Goal: Book appointment/travel/reservation

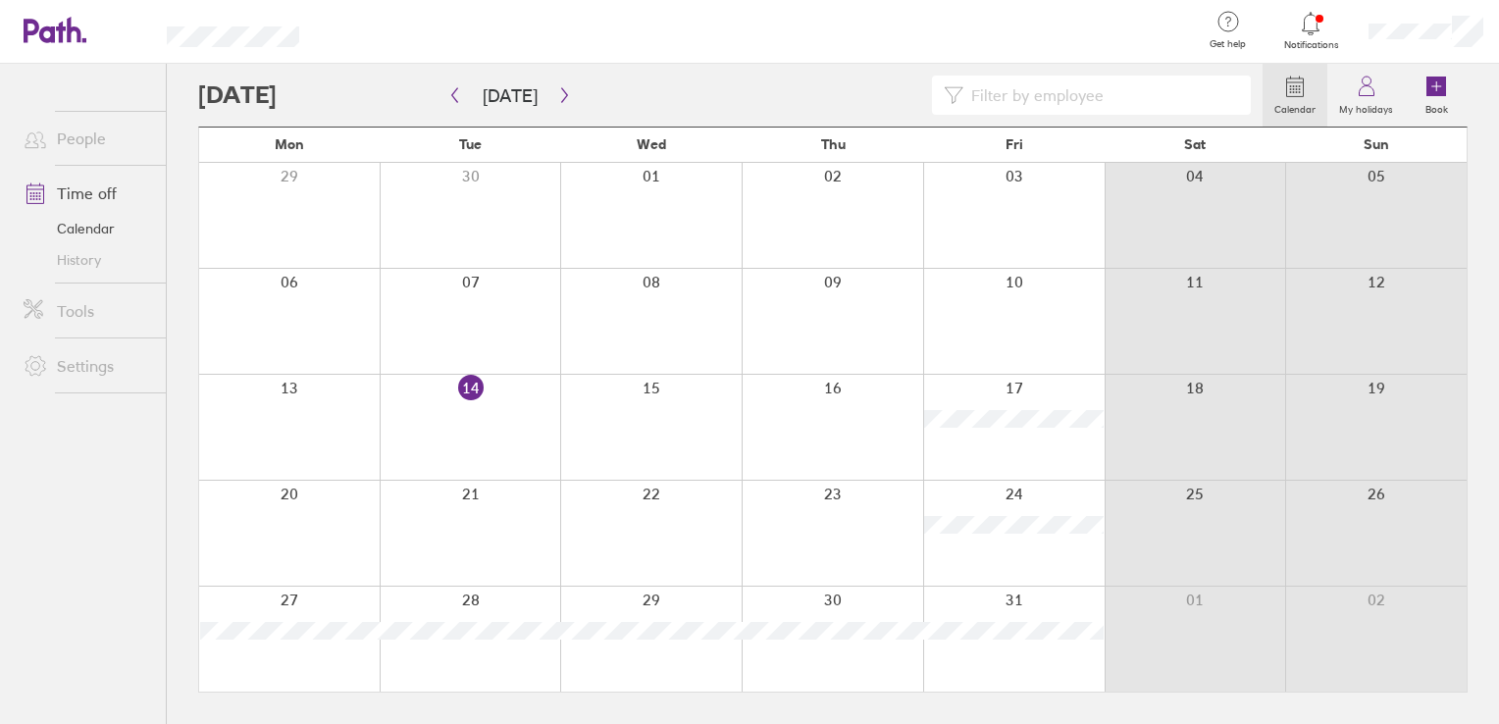
click at [1037, 509] on div at bounding box center [1013, 533] width 181 height 105
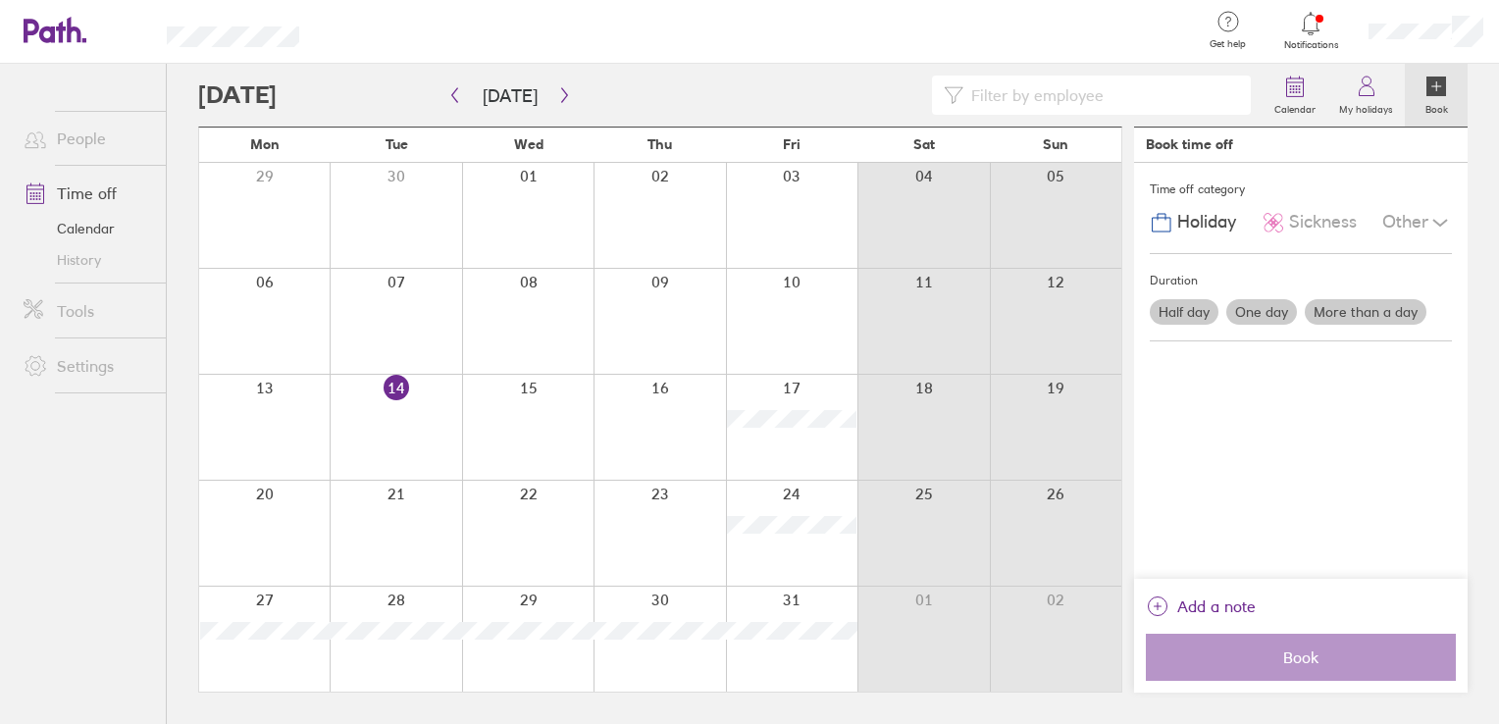
click at [1193, 305] on label "Half day" at bounding box center [1184, 312] width 69 height 26
click at [0, 0] on input "Half day" at bounding box center [0, 0] width 0 height 0
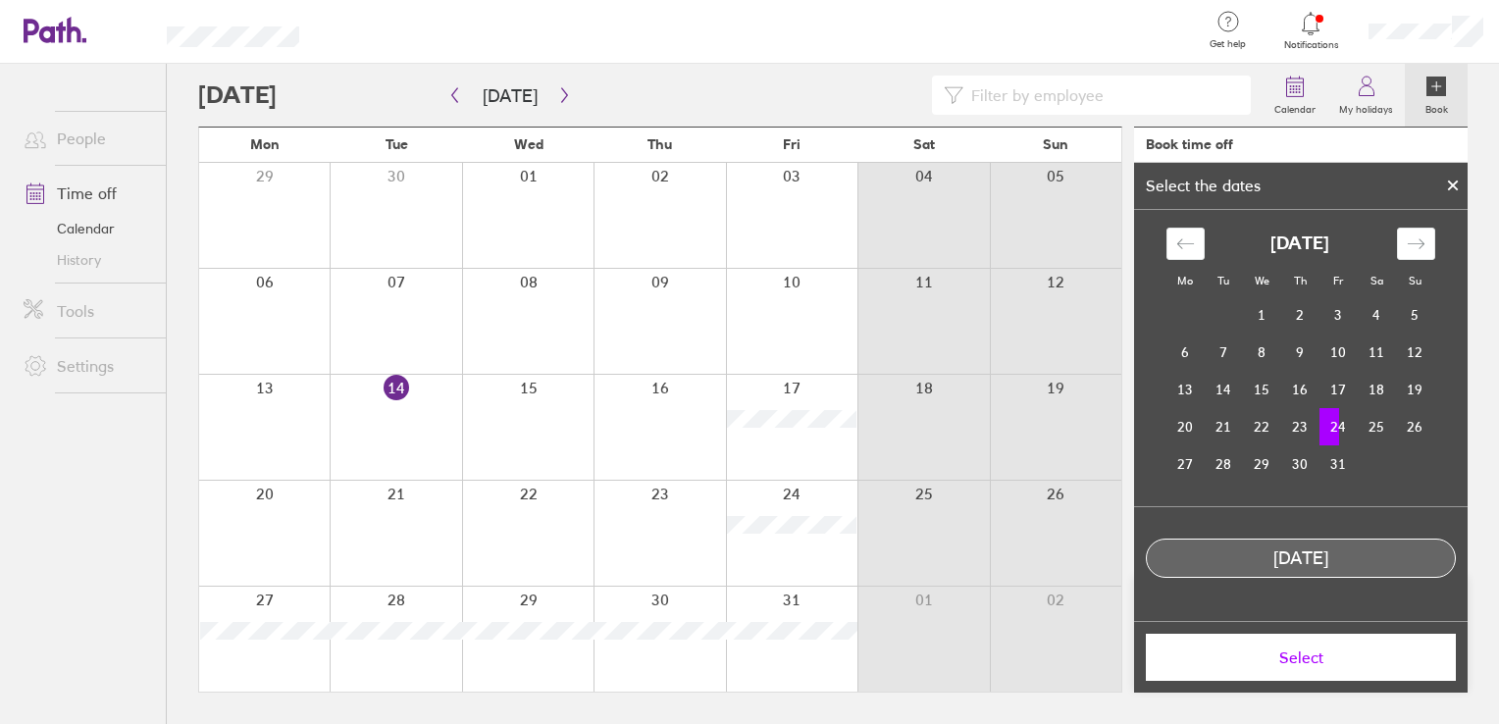
click at [1312, 651] on span "Select" at bounding box center [1300, 657] width 282 height 18
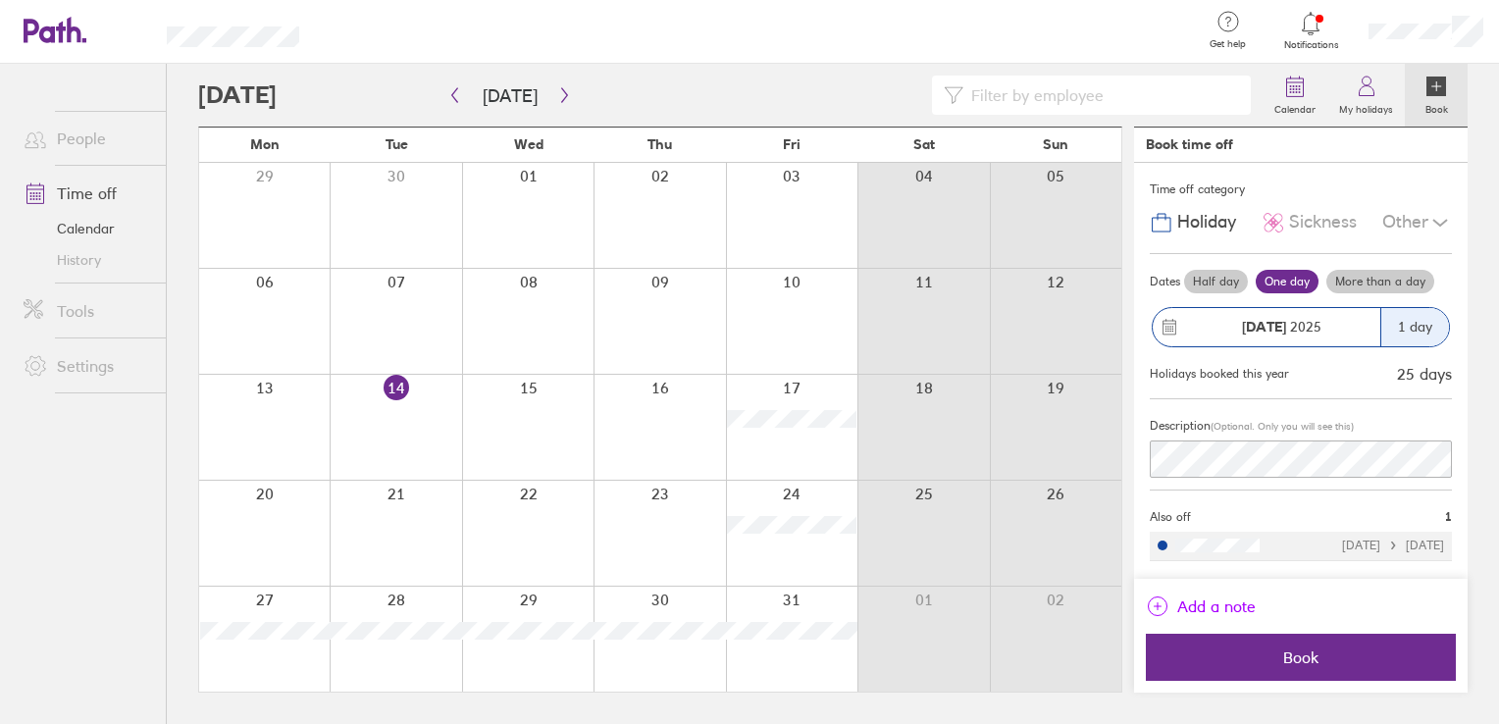
click at [1216, 601] on span "Add a note" at bounding box center [1216, 605] width 78 height 31
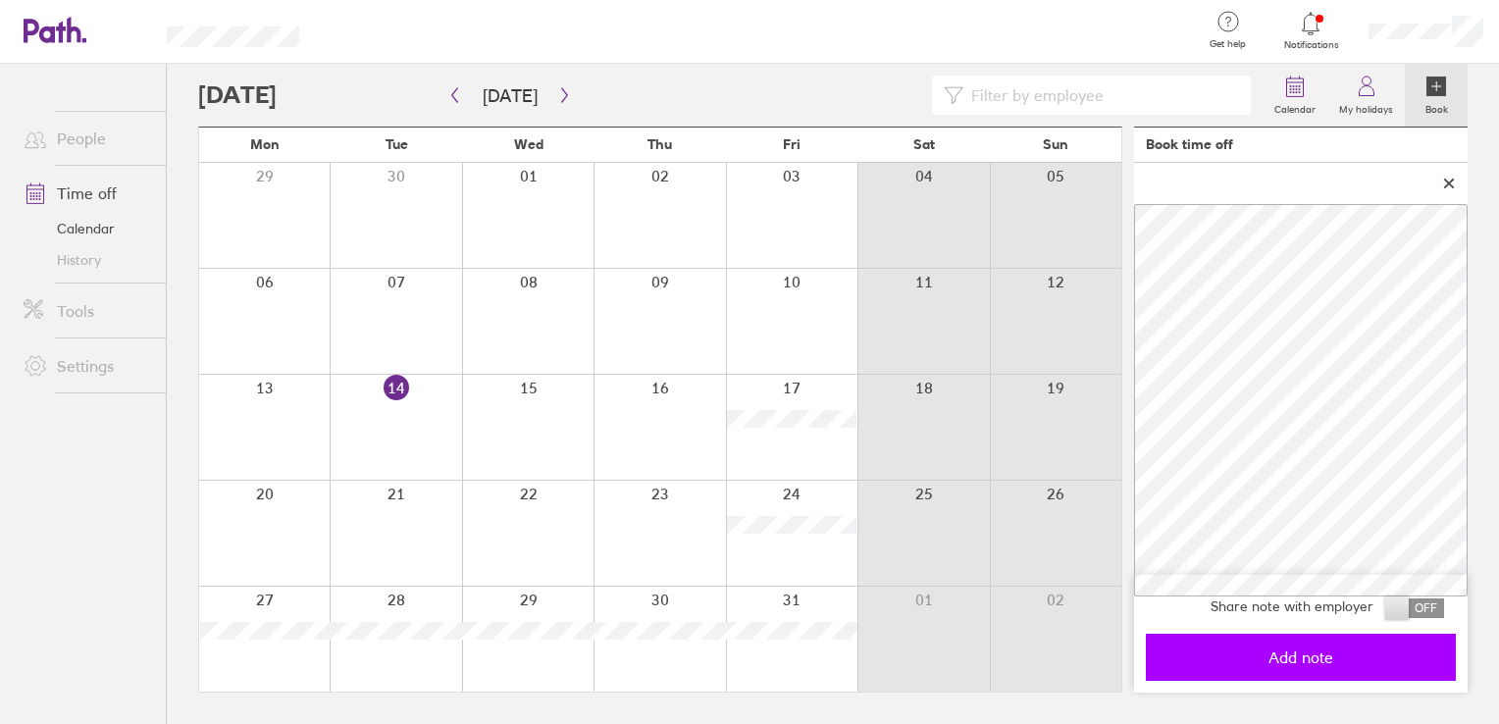
click at [1290, 658] on span "Add note" at bounding box center [1300, 657] width 282 height 18
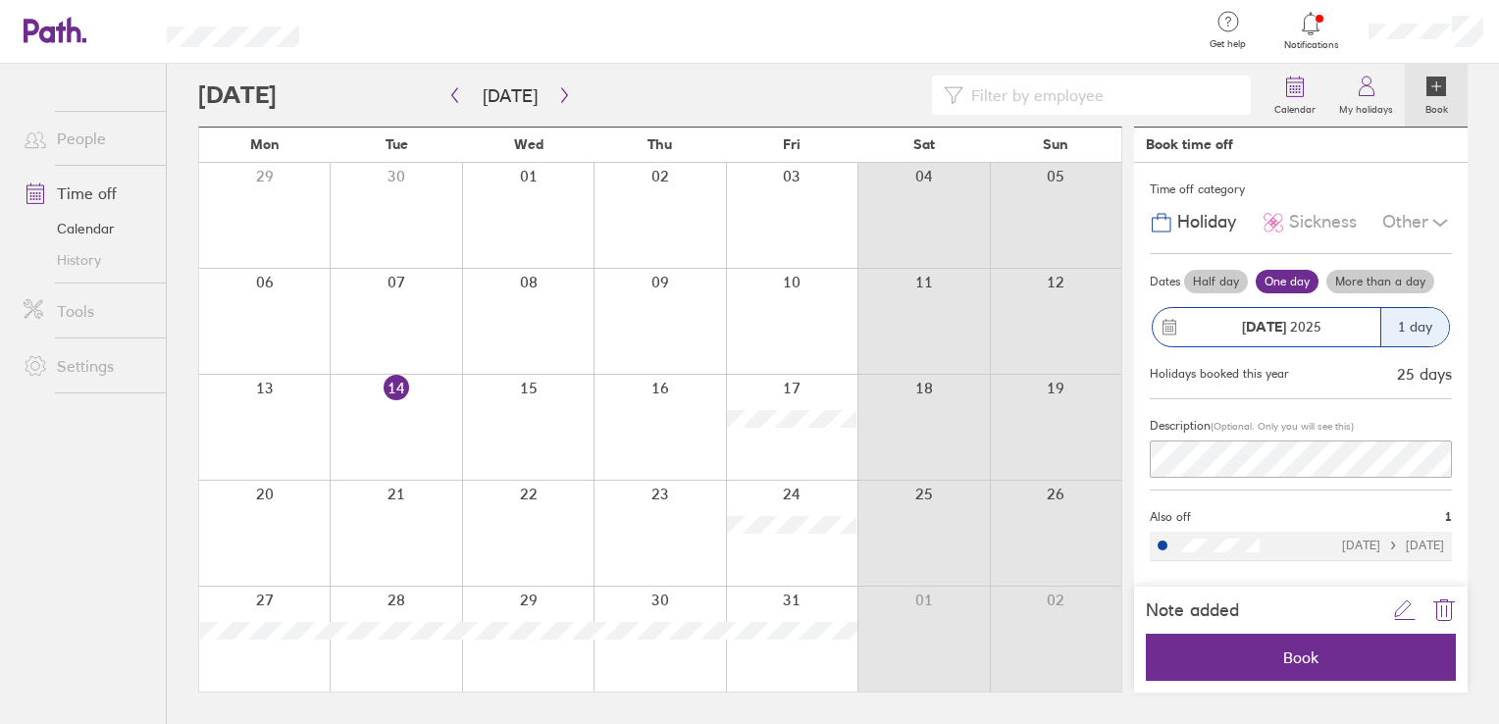
click at [1229, 278] on label "Half day" at bounding box center [1216, 282] width 64 height 24
click at [0, 0] on input "Half day" at bounding box center [0, 0] width 0 height 0
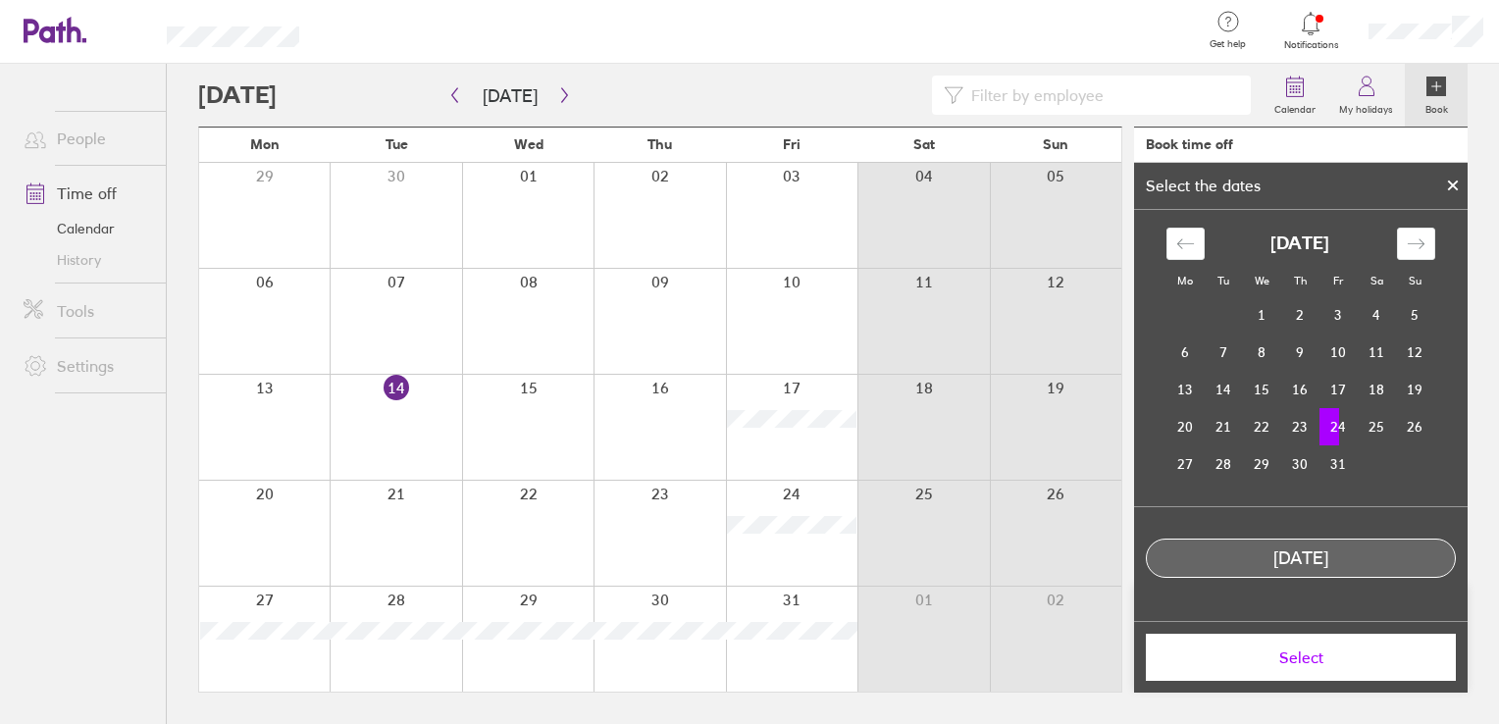
click at [1333, 427] on td "24" at bounding box center [1338, 426] width 38 height 37
click at [1338, 430] on td "24" at bounding box center [1338, 426] width 38 height 37
click at [1306, 561] on div "[DATE]" at bounding box center [1301, 558] width 308 height 21
click at [1291, 661] on span "Select" at bounding box center [1300, 657] width 282 height 18
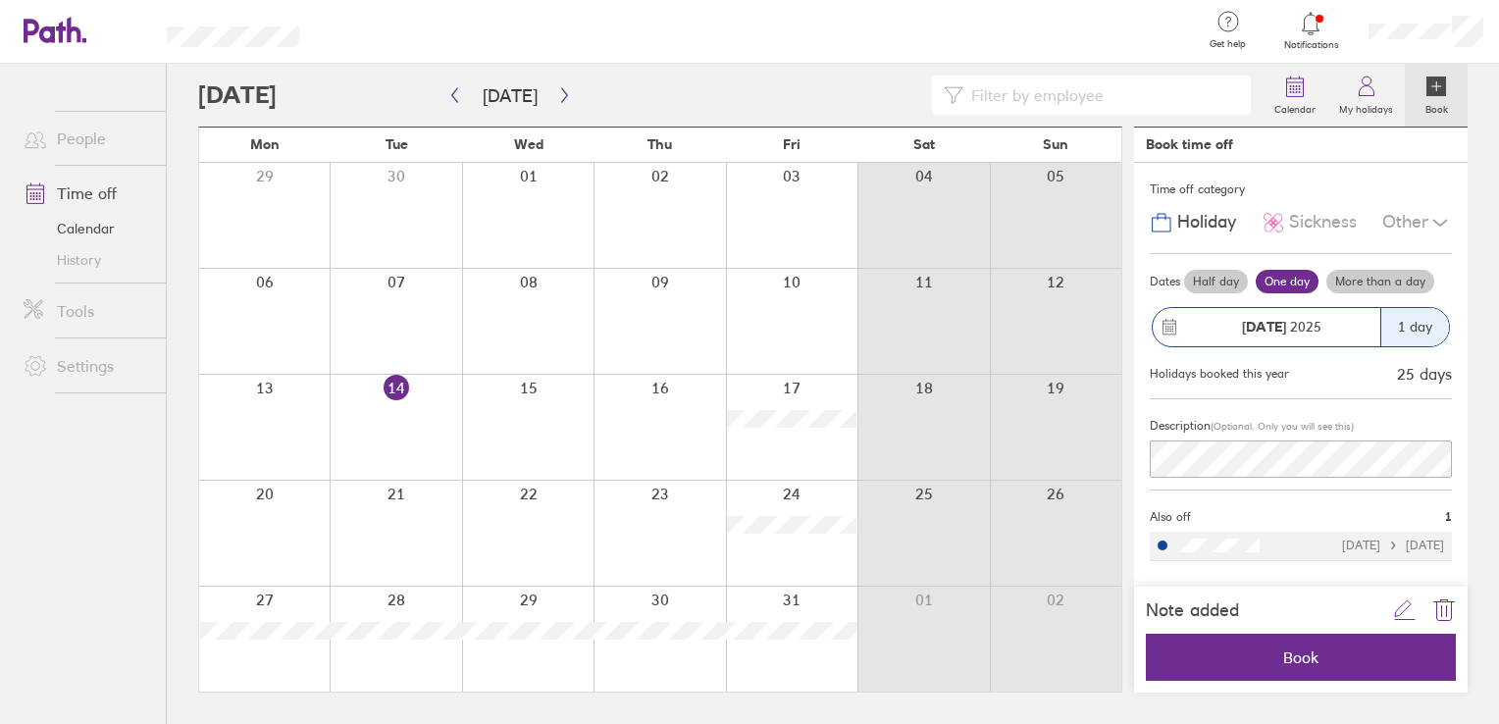
click at [1203, 271] on label "Half day" at bounding box center [1216, 282] width 64 height 24
click at [0, 0] on input "Half day" at bounding box center [0, 0] width 0 height 0
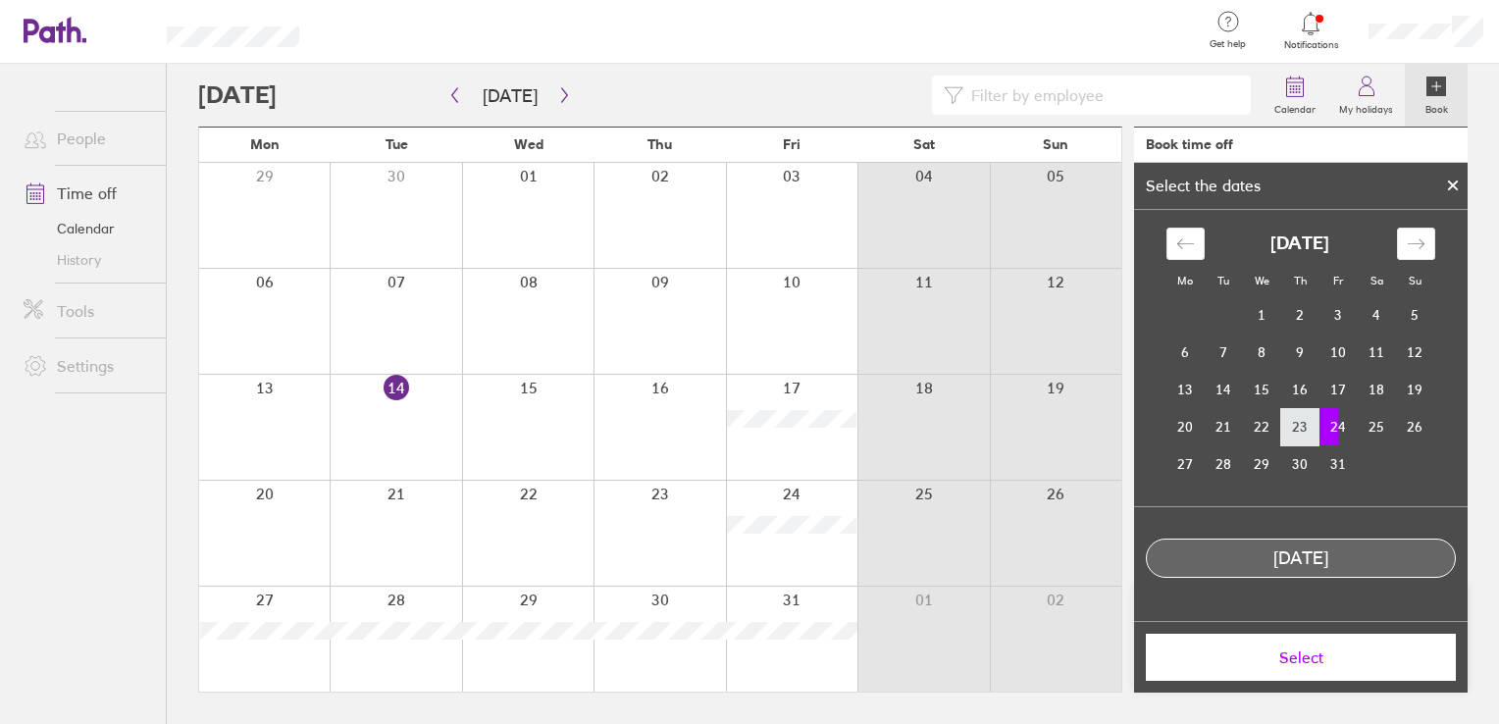
click at [1299, 426] on td "23" at bounding box center [1300, 426] width 38 height 37
click at [1329, 430] on td "24" at bounding box center [1338, 426] width 38 height 37
click at [1297, 673] on button "Select" at bounding box center [1301, 657] width 310 height 47
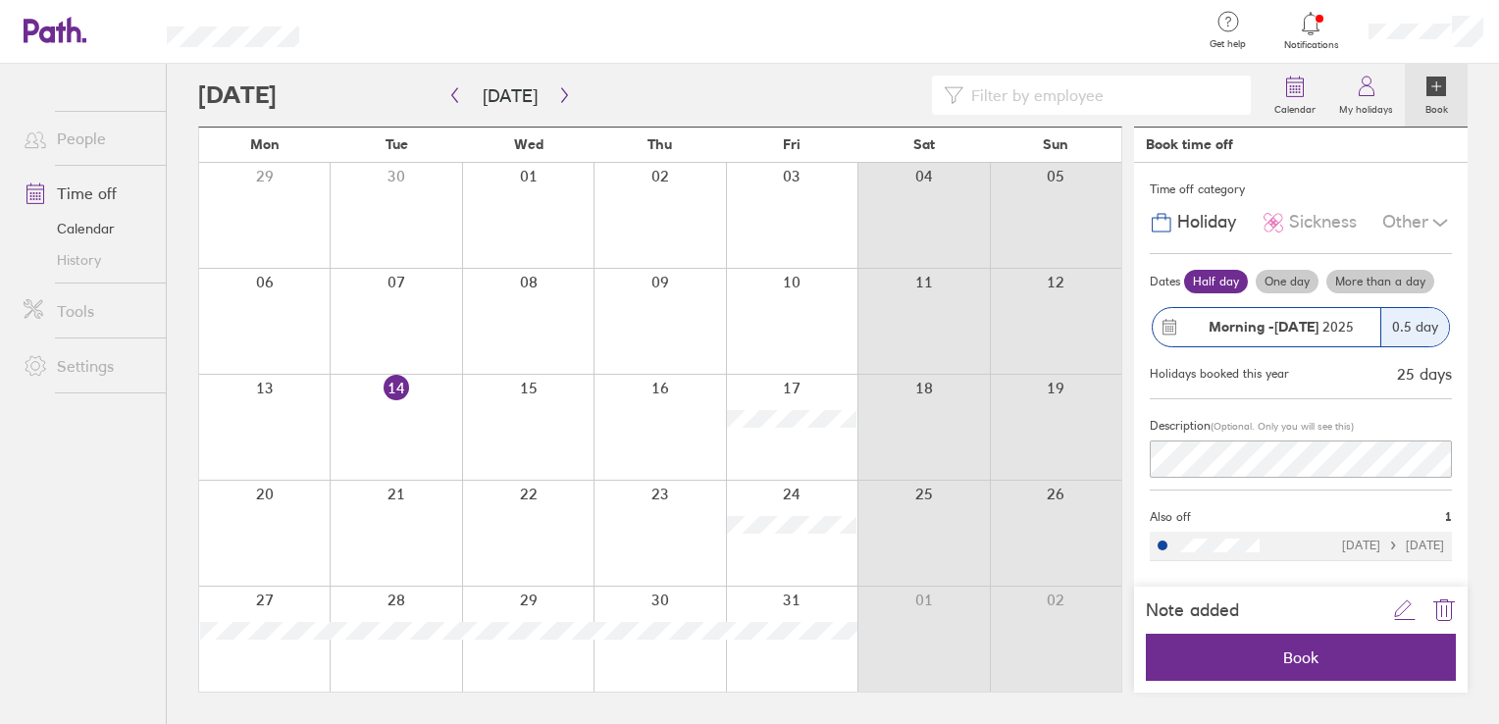
click at [1227, 332] on strong "Morning -" at bounding box center [1241, 327] width 66 height 18
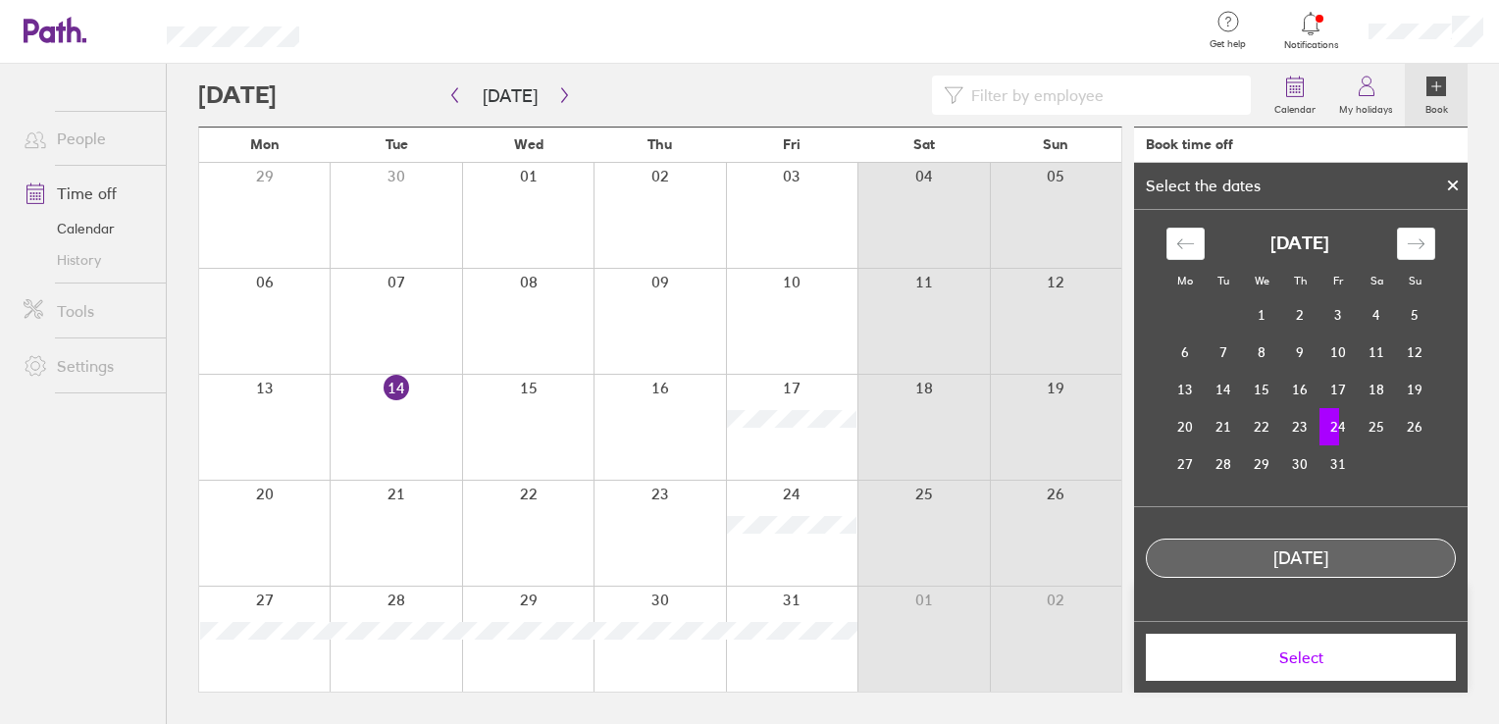
click at [1346, 426] on td "24" at bounding box center [1338, 426] width 38 height 37
click at [1342, 427] on td "24" at bounding box center [1338, 426] width 38 height 37
click at [1336, 428] on td "24" at bounding box center [1338, 426] width 38 height 37
click at [1338, 428] on td "24" at bounding box center [1338, 426] width 38 height 37
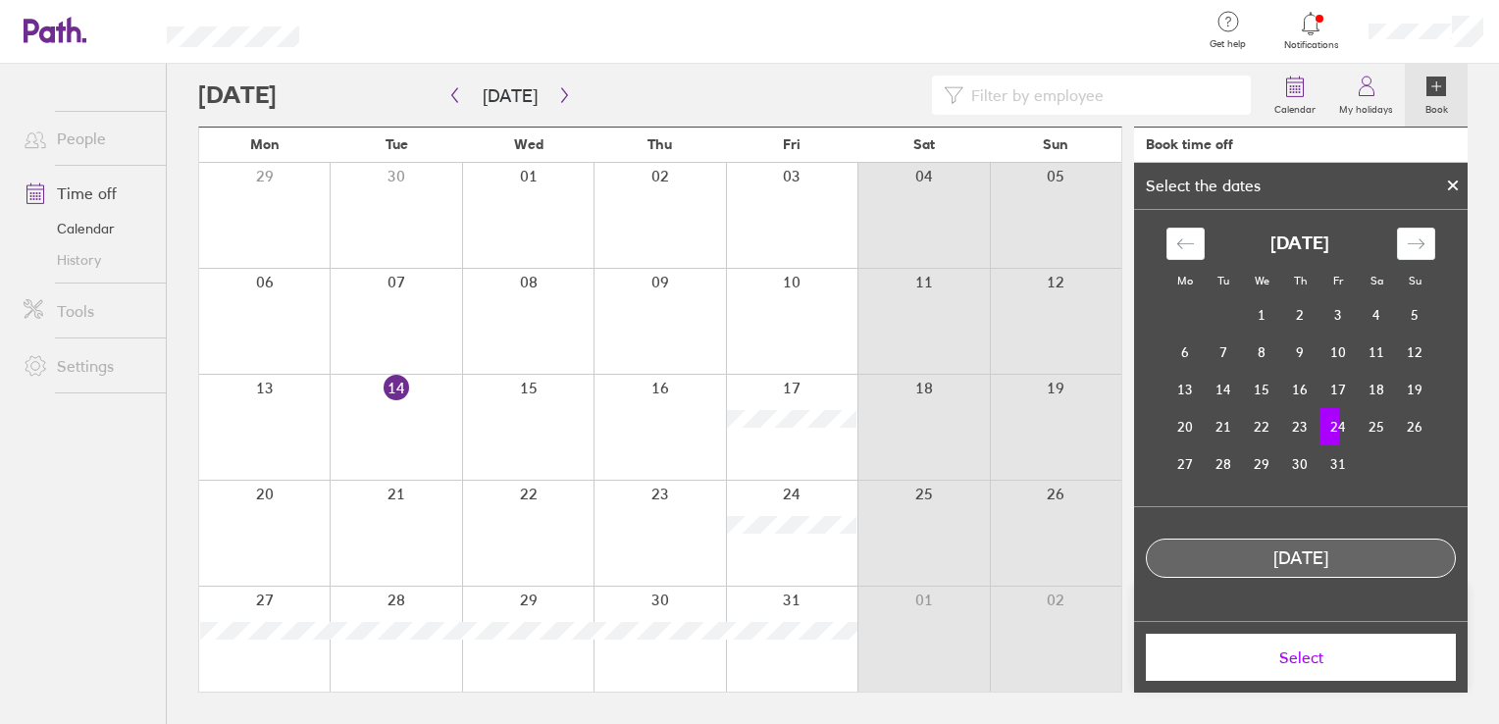
click at [1447, 190] on icon at bounding box center [1453, 185] width 14 height 12
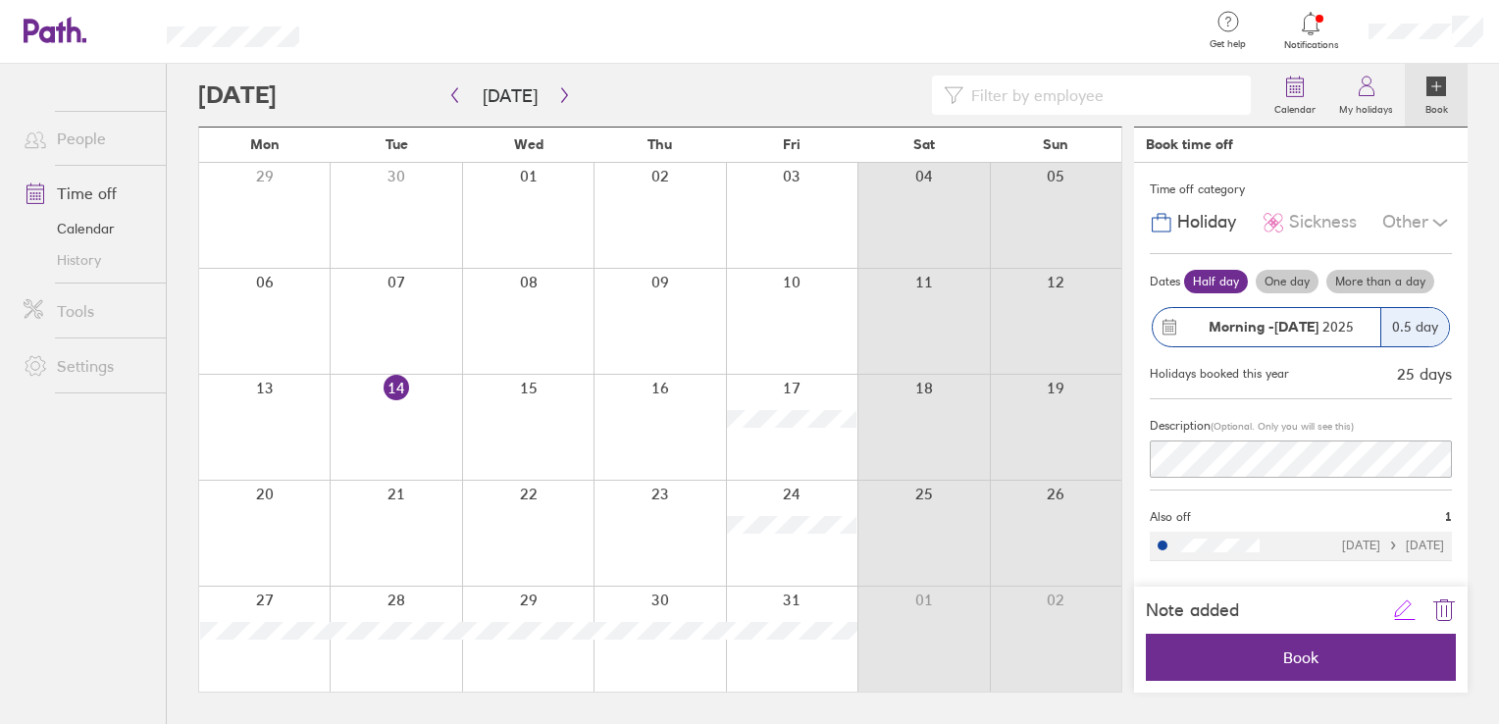
click at [1395, 606] on icon "link" at bounding box center [1405, 610] width 24 height 24
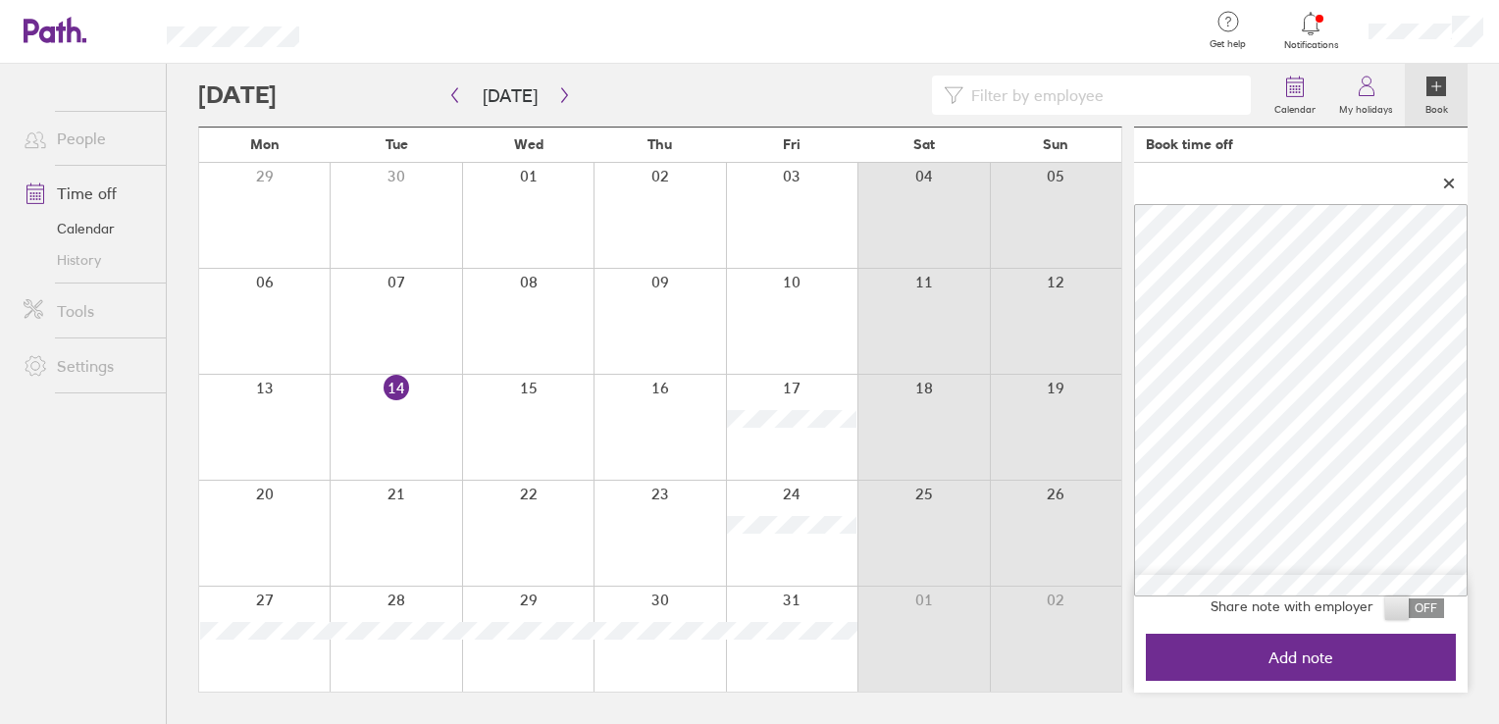
click at [1403, 603] on span at bounding box center [1414, 608] width 59 height 20
click at [1444, 613] on input "checkbox" at bounding box center [1444, 613] width 0 height 0
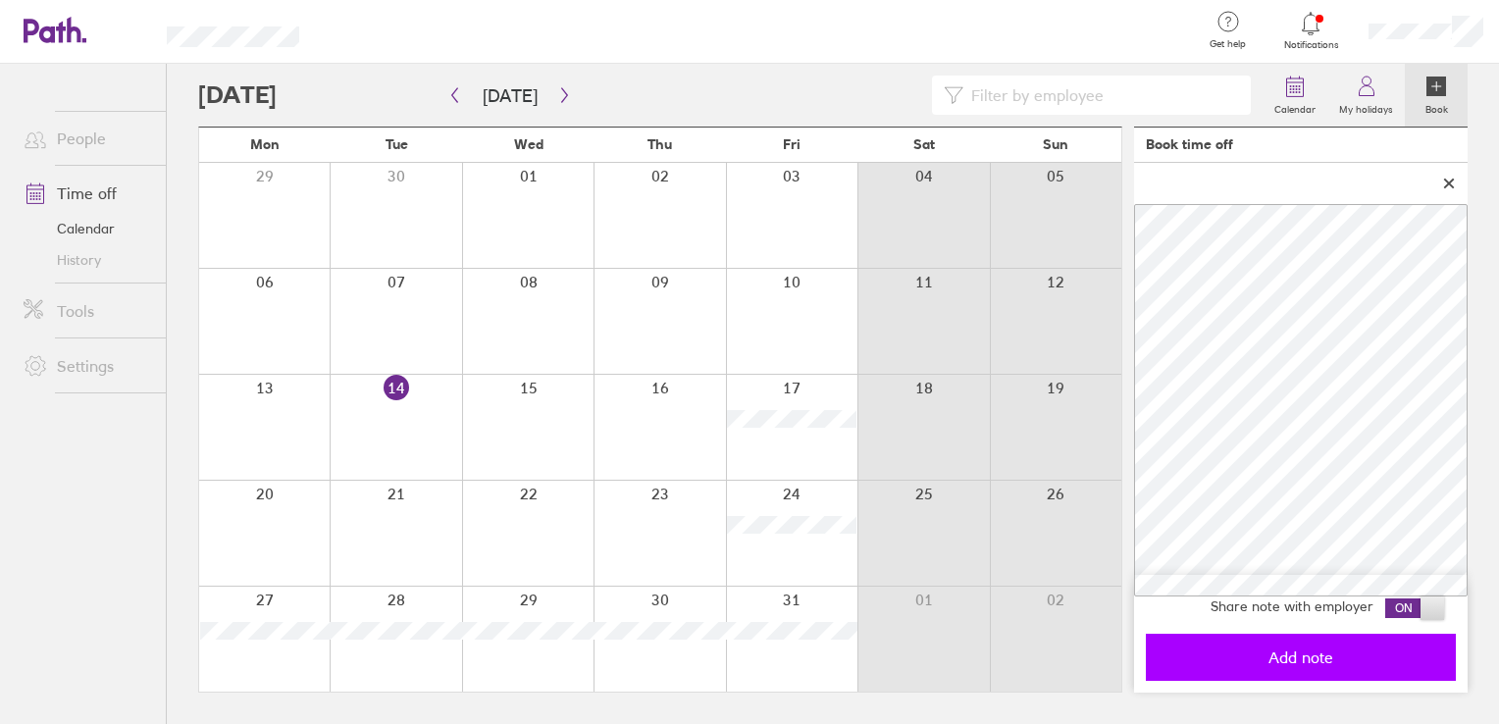
click at [1369, 651] on span "Add note" at bounding box center [1300, 657] width 282 height 18
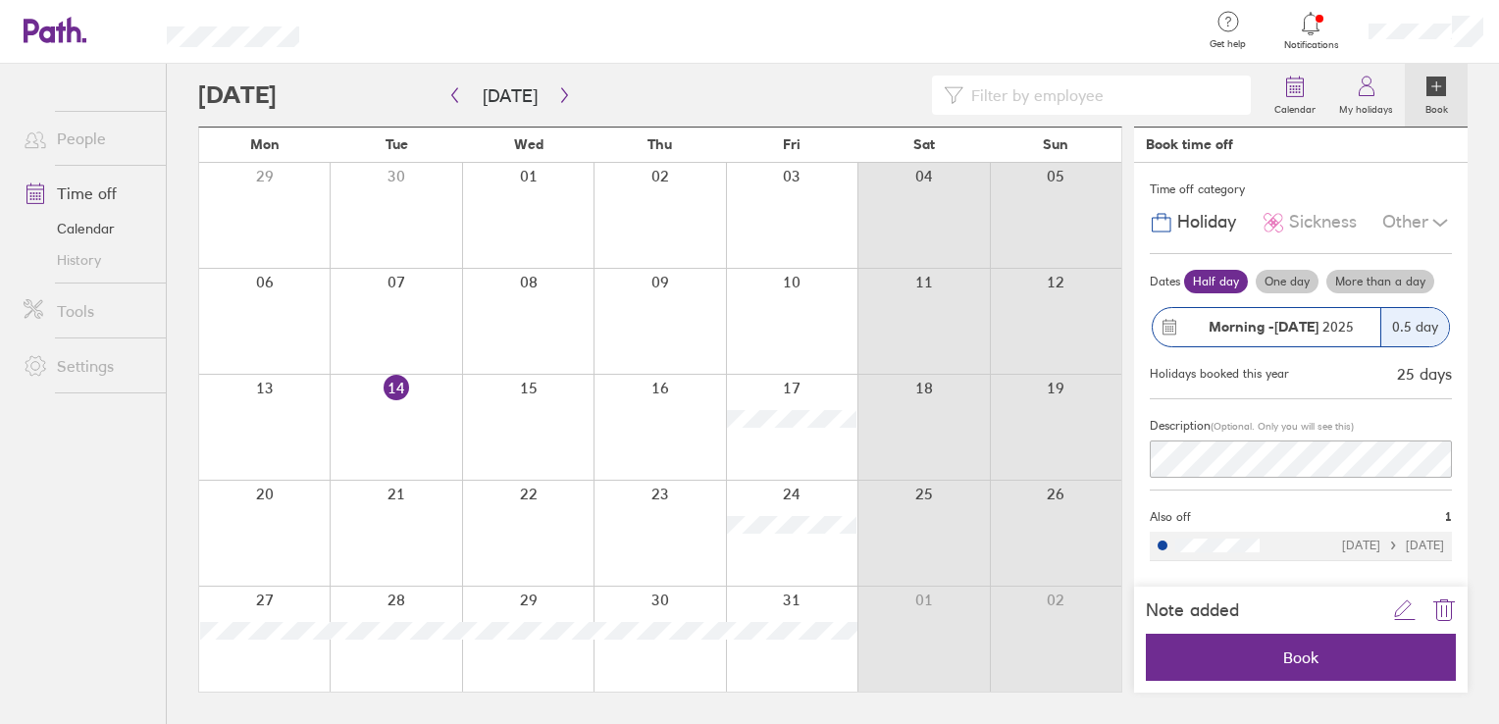
click at [1172, 329] on circle at bounding box center [1173, 330] width 2 height 2
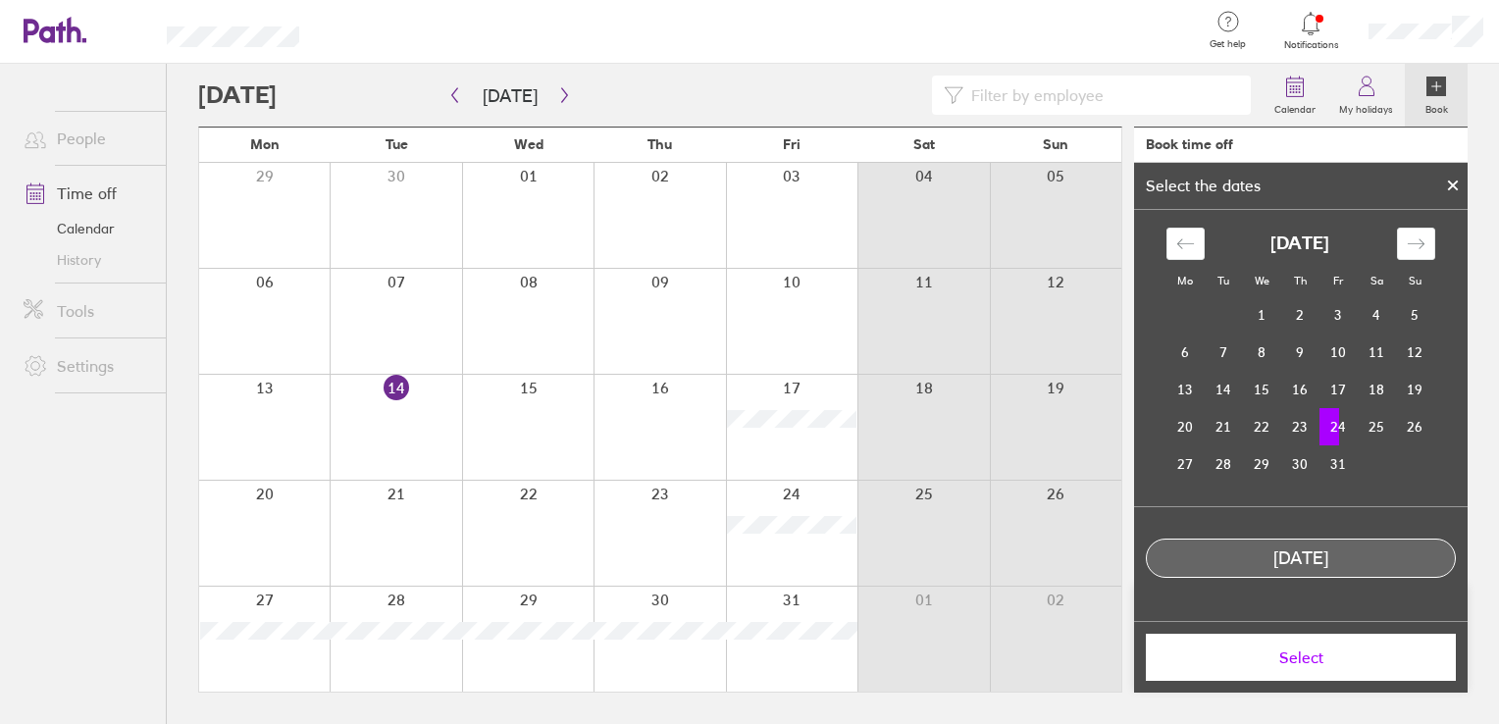
click at [1336, 430] on td "24" at bounding box center [1338, 426] width 38 height 37
click at [1328, 427] on td "24" at bounding box center [1338, 426] width 38 height 37
click at [1301, 549] on div "[DATE]" at bounding box center [1301, 558] width 308 height 21
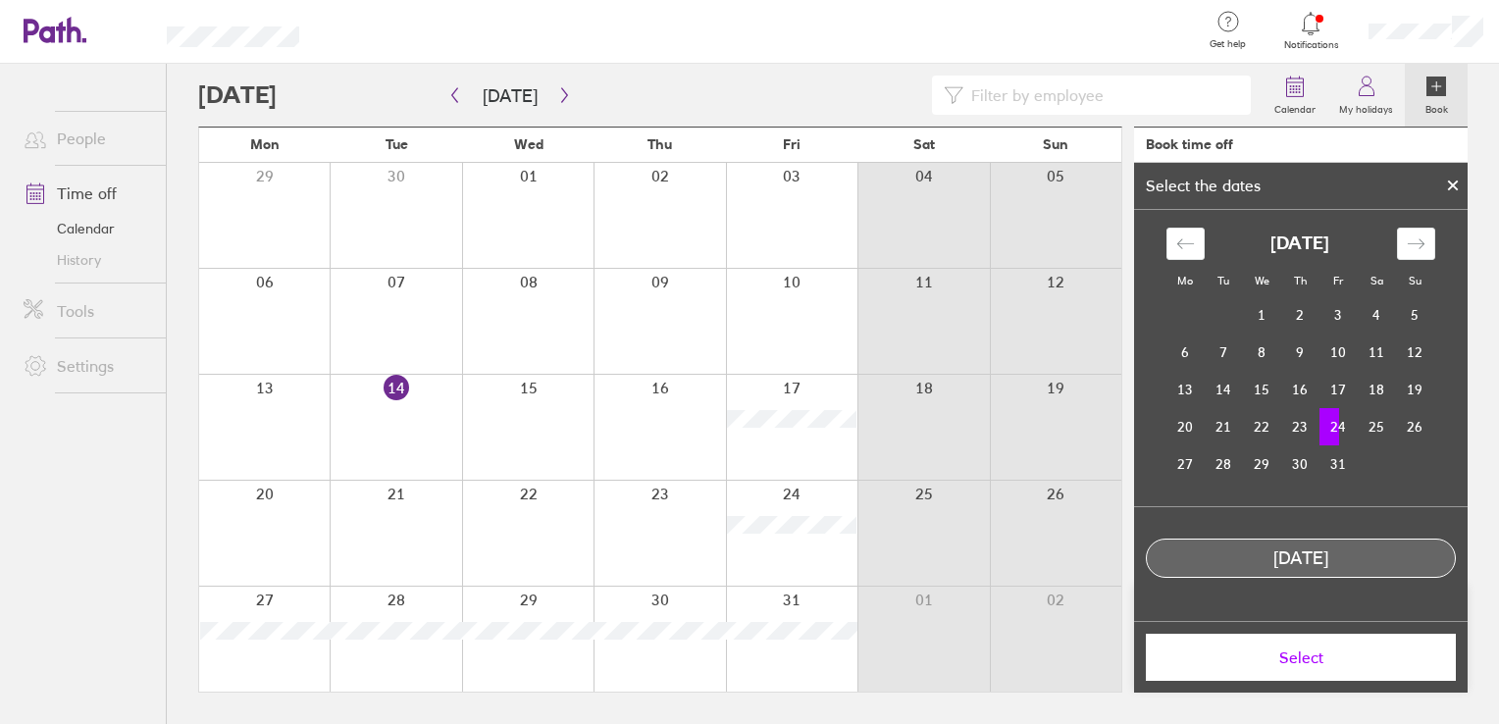
click at [1250, 566] on div "[DATE]" at bounding box center [1301, 558] width 308 height 21
click at [1407, 237] on icon "Move forward to switch to the next month." at bounding box center [1416, 243] width 19 height 19
click at [1176, 237] on icon "Move backward to switch to the previous month." at bounding box center [1185, 243] width 19 height 19
click at [1326, 415] on td "24" at bounding box center [1338, 426] width 38 height 37
click at [1337, 428] on td "24" at bounding box center [1338, 426] width 38 height 37
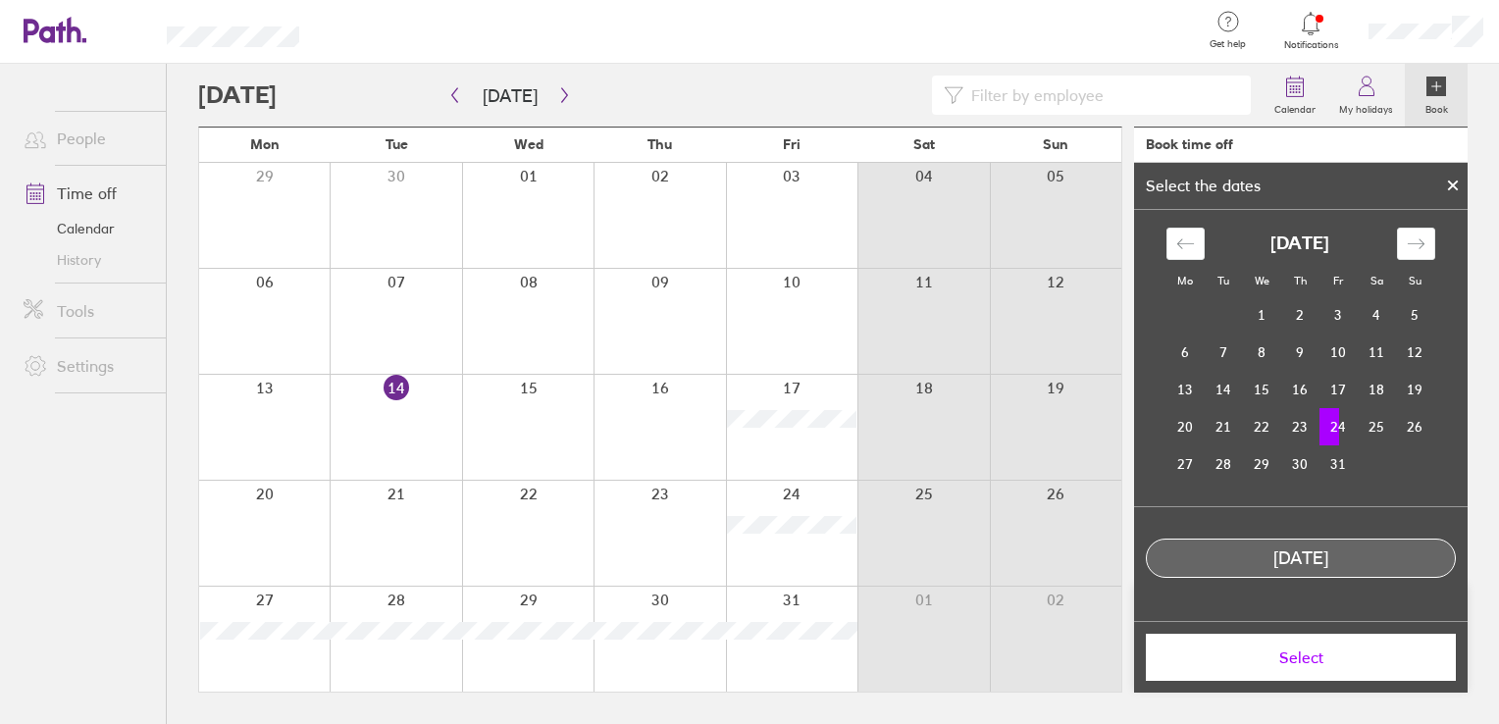
click at [1337, 428] on td "24" at bounding box center [1338, 426] width 38 height 37
click at [1309, 690] on div "Select" at bounding box center [1300, 657] width 333 height 72
click at [1330, 657] on span "Select" at bounding box center [1300, 657] width 282 height 18
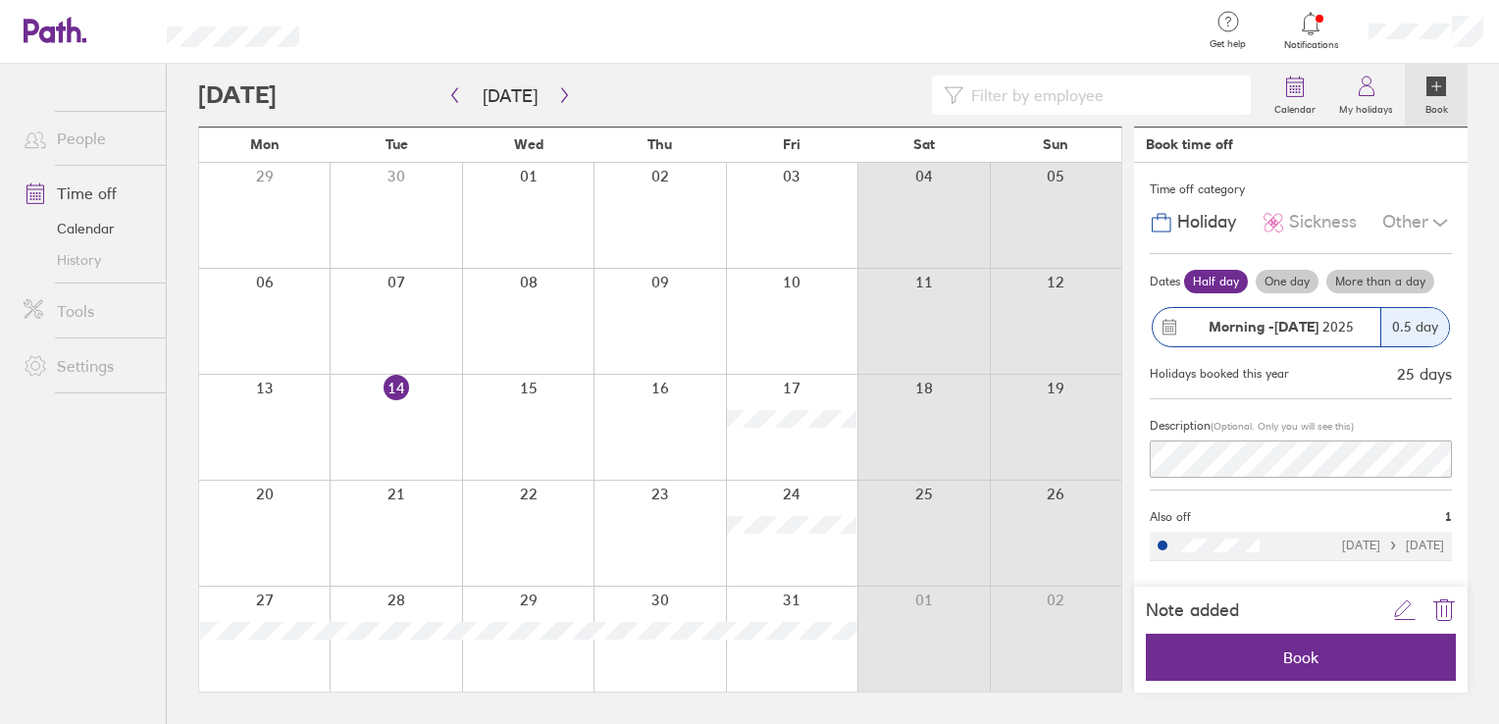
click at [1415, 330] on div "0.5 day" at bounding box center [1414, 327] width 69 height 38
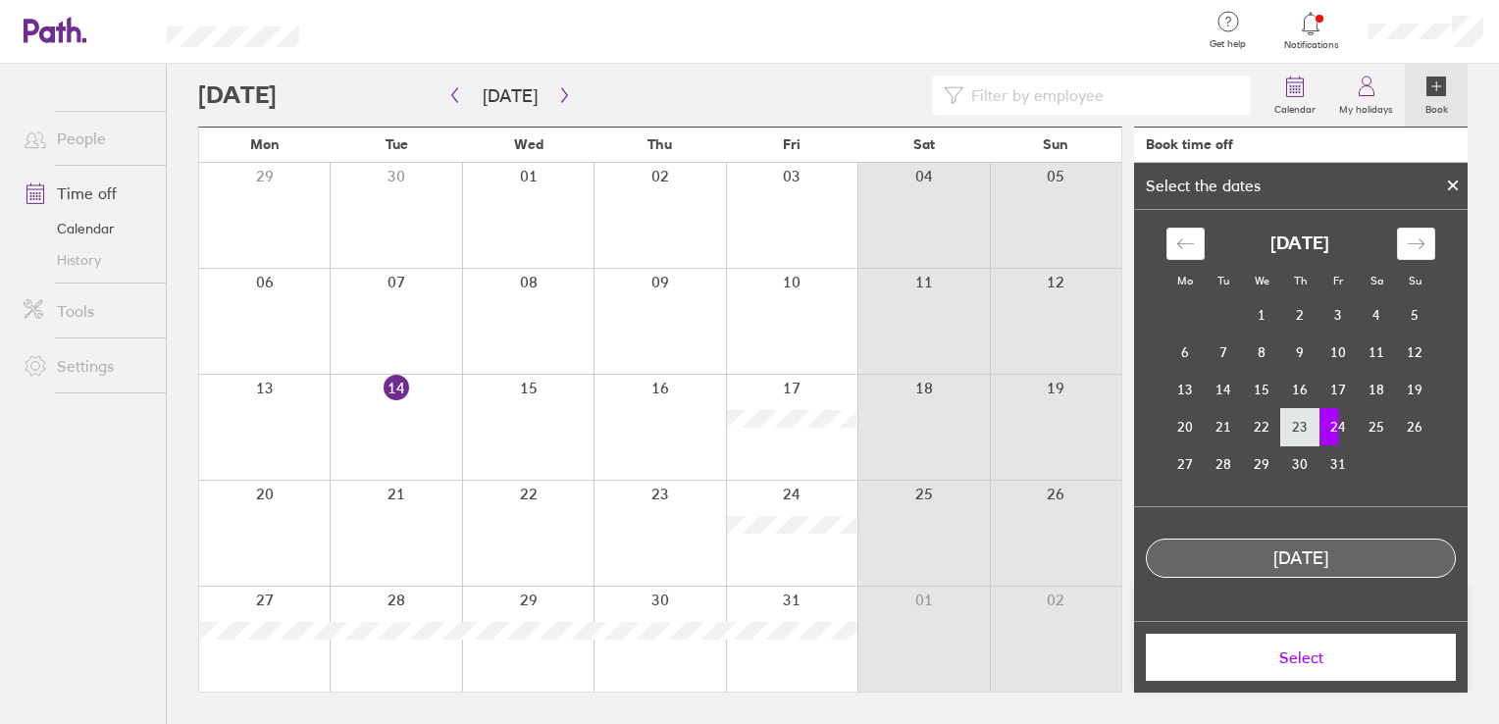
click at [1289, 422] on td "23" at bounding box center [1300, 426] width 38 height 37
click at [1264, 426] on td "22" at bounding box center [1262, 426] width 38 height 37
click at [1342, 431] on td "24" at bounding box center [1338, 426] width 38 height 37
click at [1328, 427] on td "24" at bounding box center [1338, 426] width 38 height 37
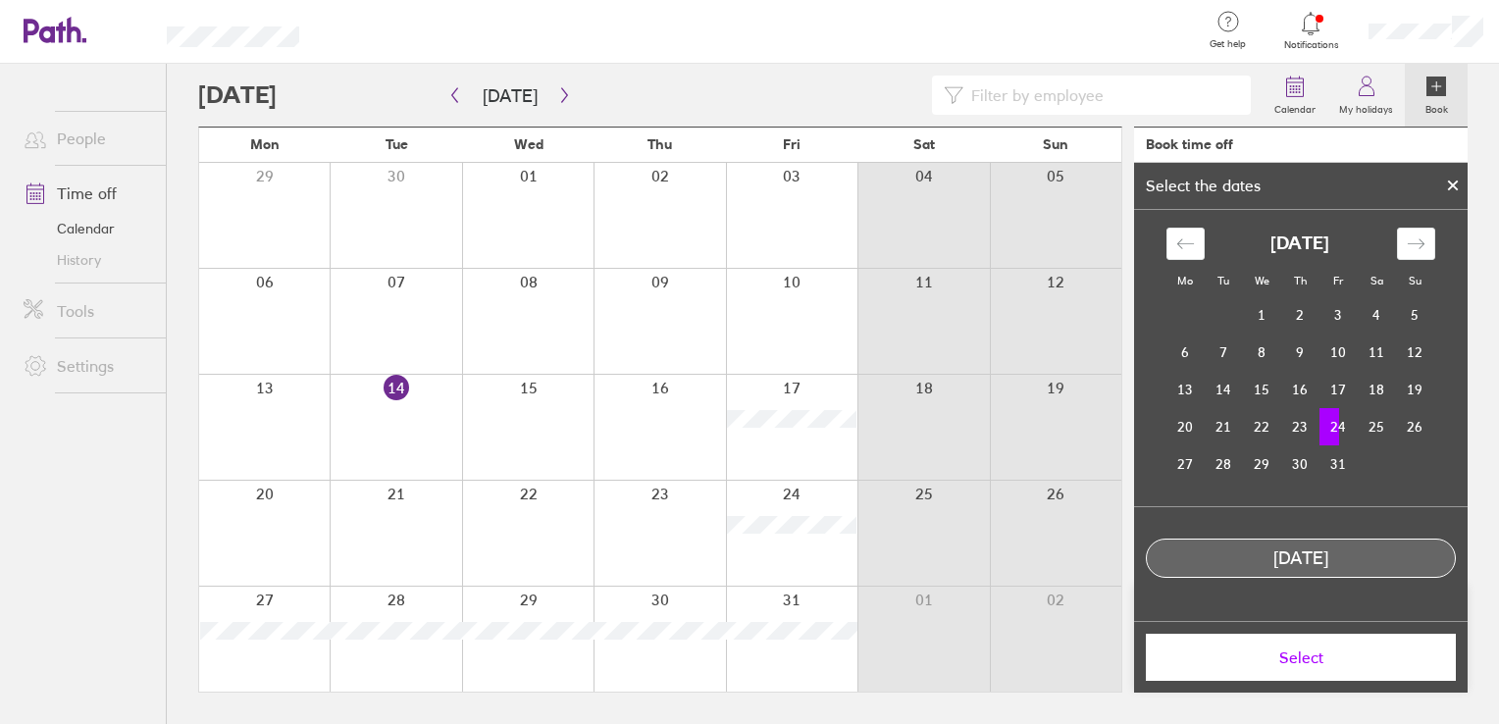
click at [1328, 427] on td "24" at bounding box center [1338, 426] width 38 height 37
click at [1321, 650] on span "Select" at bounding box center [1300, 657] width 282 height 18
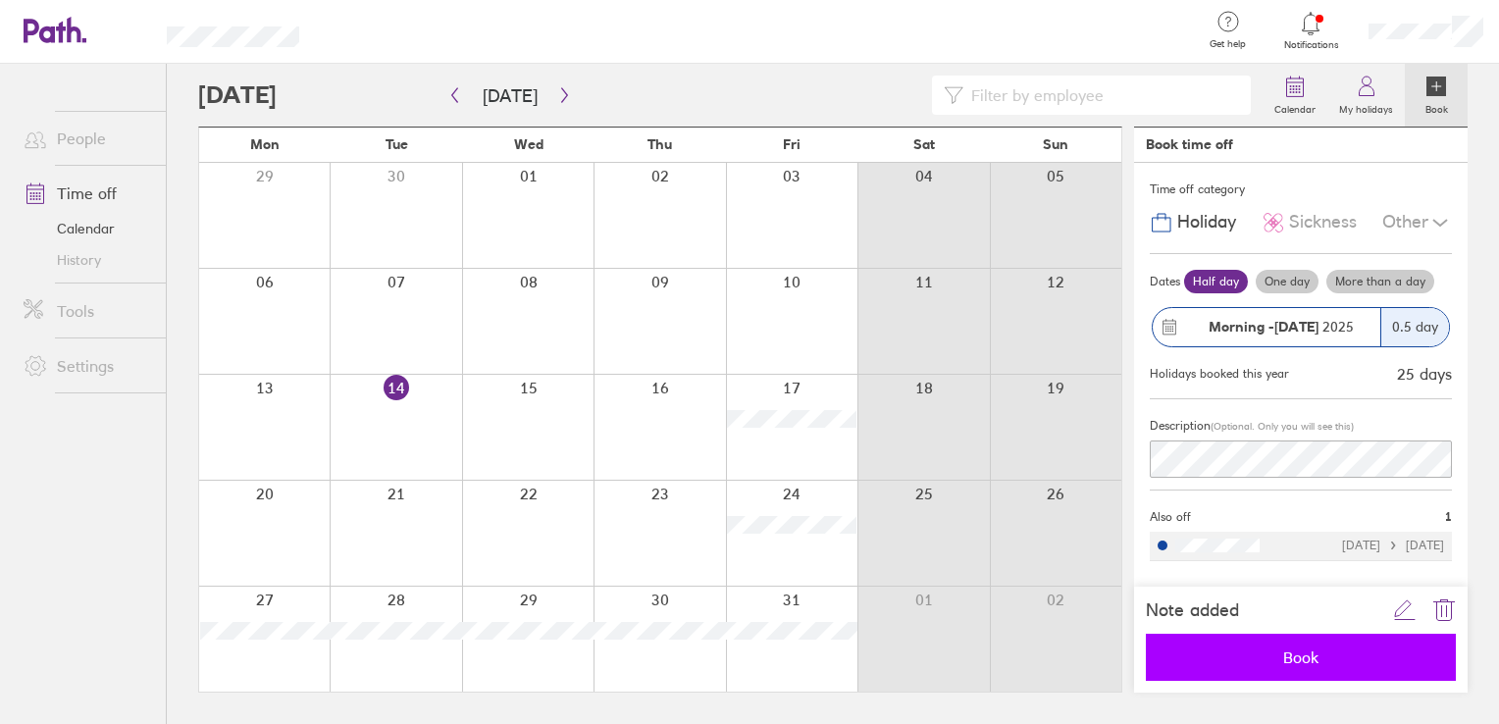
click at [1347, 657] on span "Book" at bounding box center [1300, 657] width 282 height 18
